Goal: Transaction & Acquisition: Purchase product/service

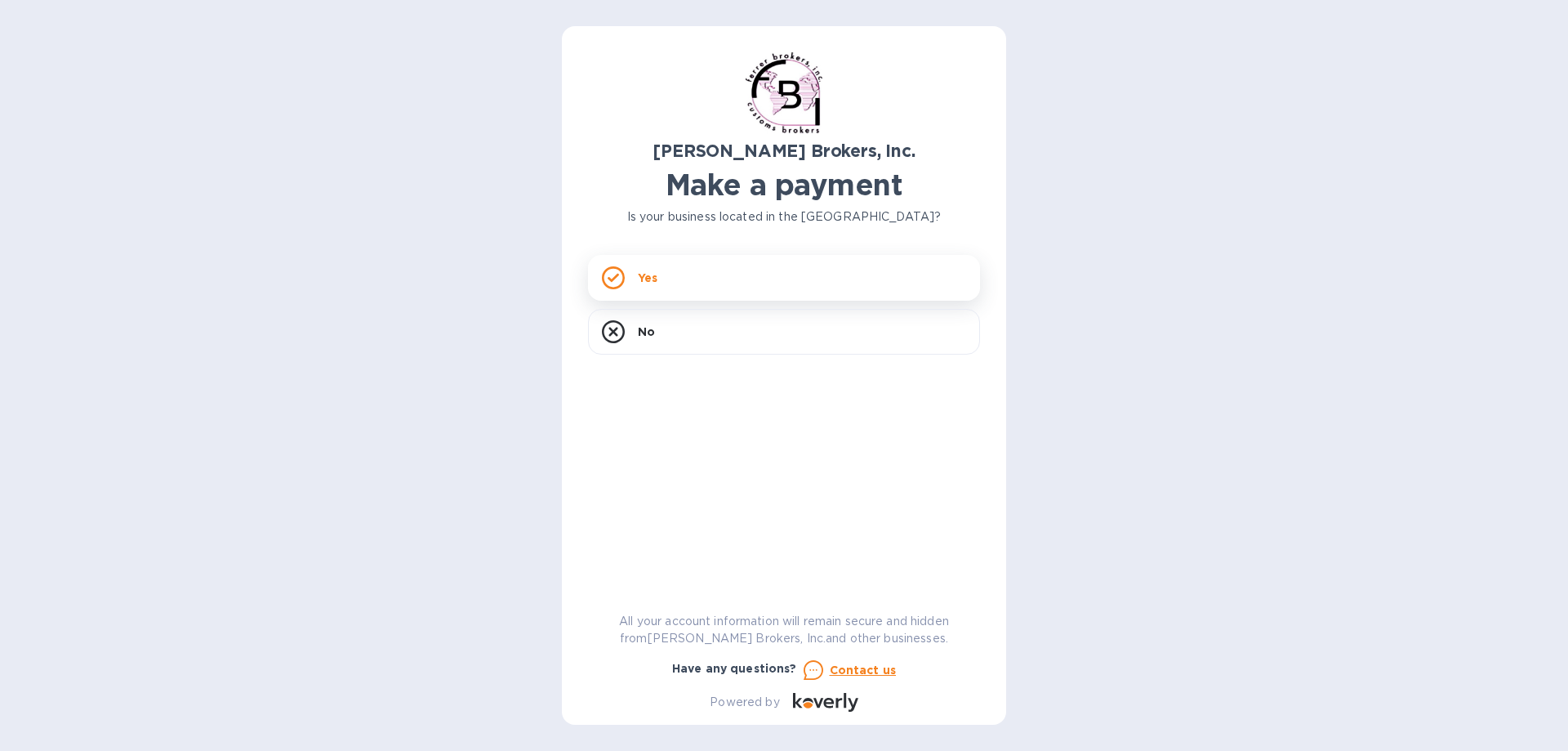
click at [637, 275] on div "Yes" at bounding box center [784, 278] width 392 height 45
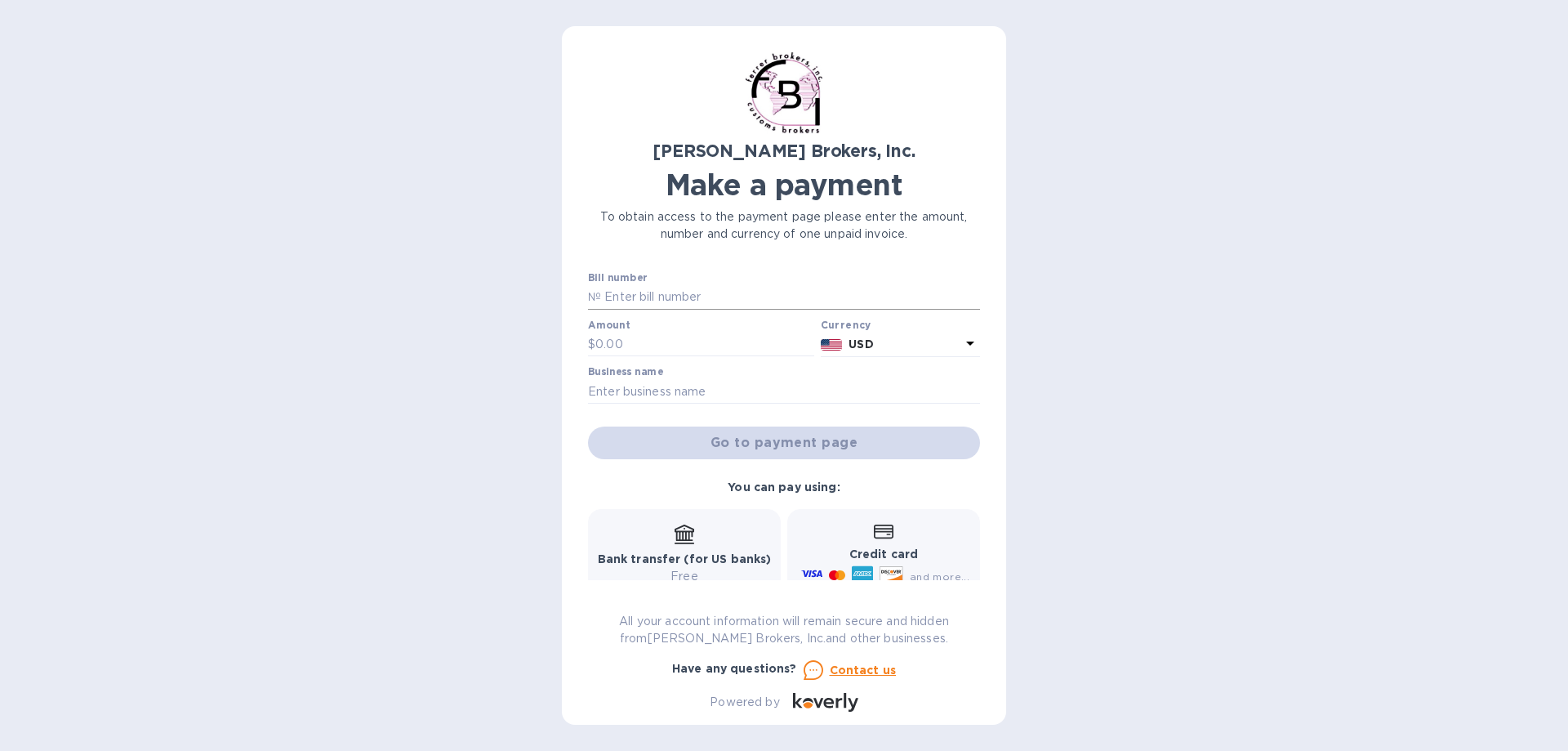
click at [695, 292] on input "text" at bounding box center [790, 297] width 379 height 25
type input "297617"
click at [635, 346] on input "text" at bounding box center [705, 344] width 219 height 25
type input "713.00"
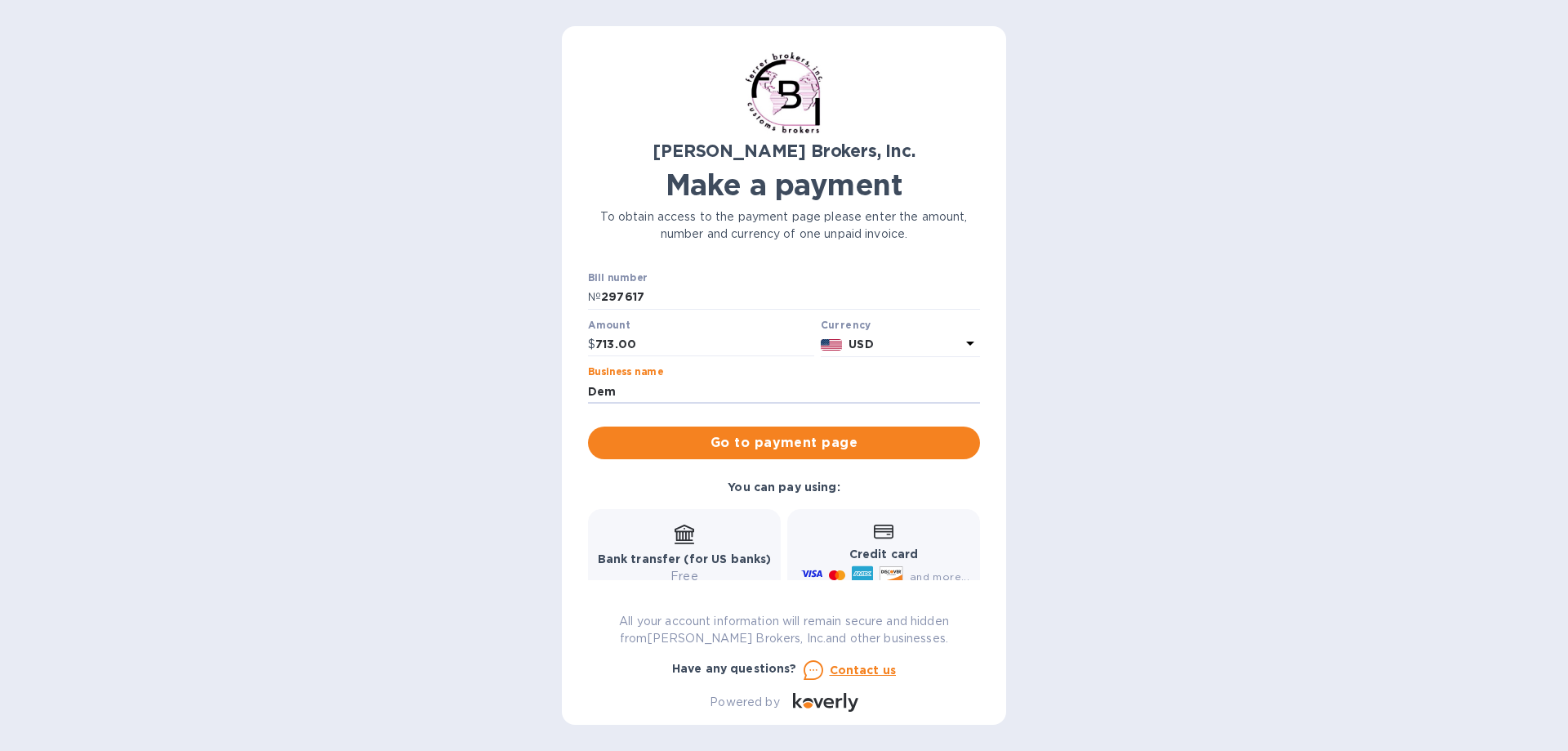
type input "Demejico, Inc."
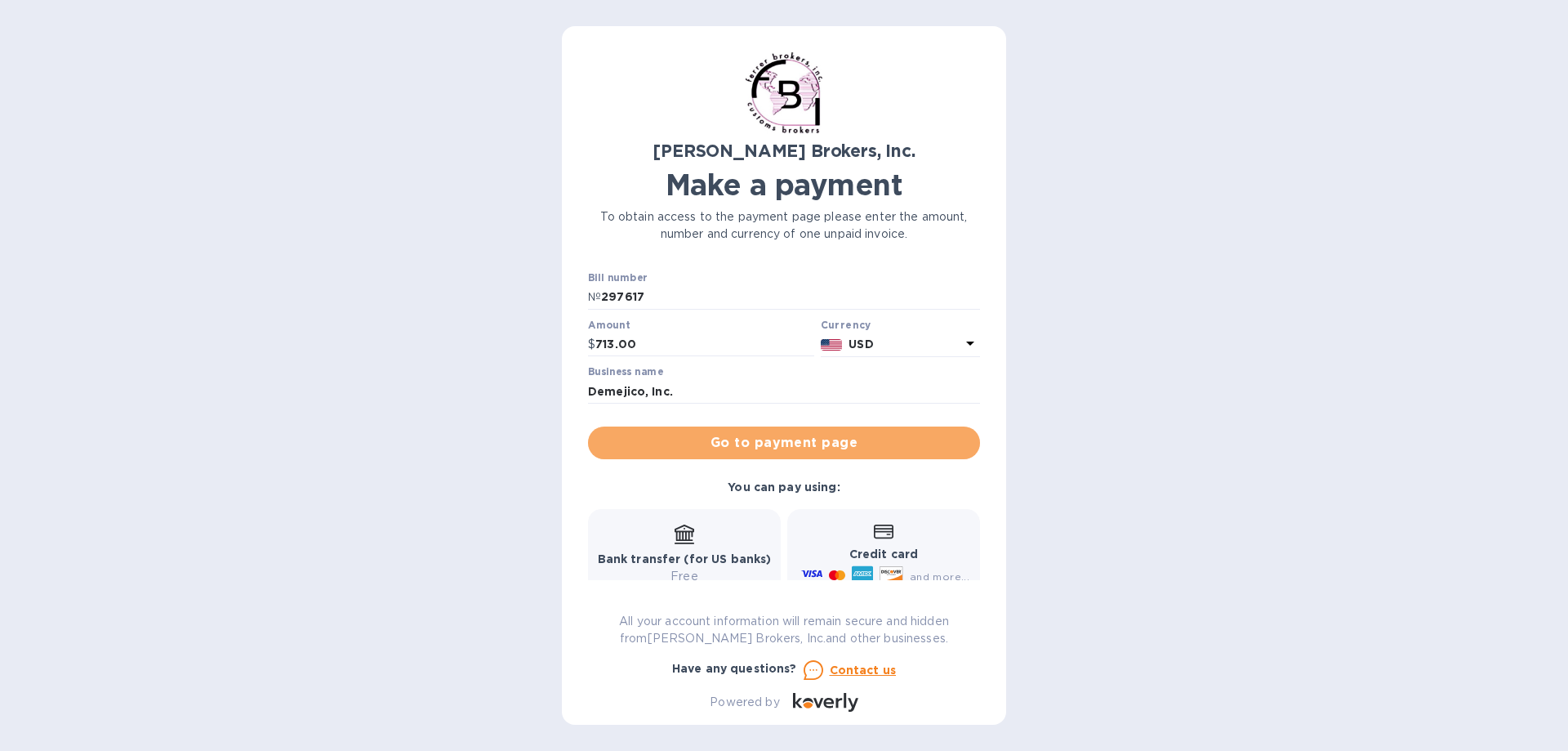
click at [787, 439] on span "Go to payment page" at bounding box center [784, 443] width 366 height 20
